Goal: Navigation & Orientation: Find specific page/section

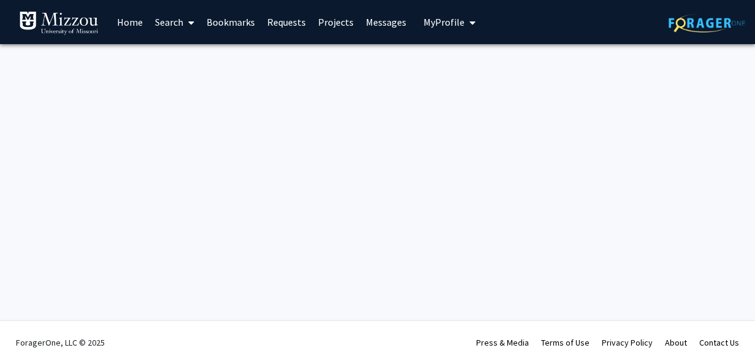
click at [134, 27] on link "Home" at bounding box center [130, 22] width 38 height 43
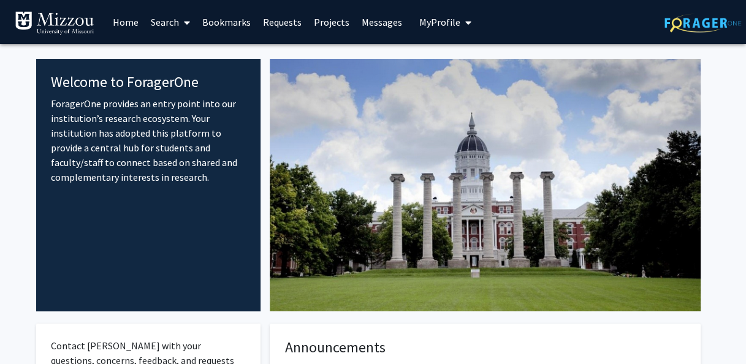
click at [215, 18] on link "Bookmarks" at bounding box center [226, 22] width 61 height 43
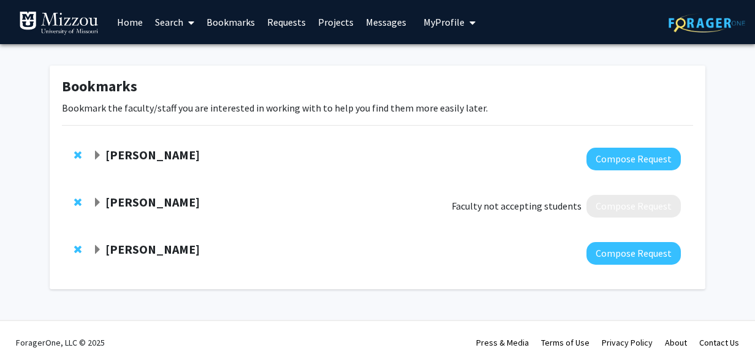
click at [134, 26] on link "Home" at bounding box center [130, 22] width 38 height 43
